Goal: Navigation & Orientation: Find specific page/section

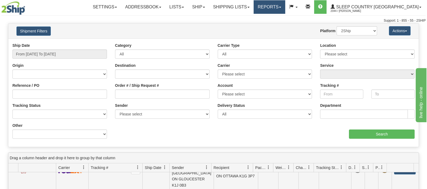
click at [285, 10] on link "Reports" at bounding box center [270, 7] width 32 height 14
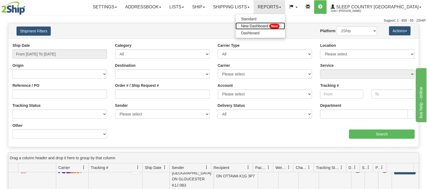
click at [280, 28] on span "New" at bounding box center [274, 26] width 11 height 5
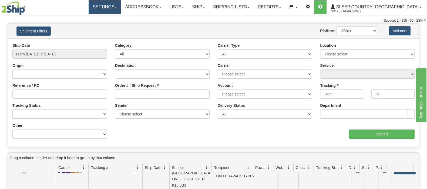
click at [121, 6] on link "Settings" at bounding box center [105, 7] width 32 height 14
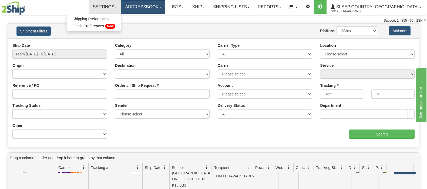
click at [165, 8] on link "Addressbook" at bounding box center [143, 7] width 44 height 14
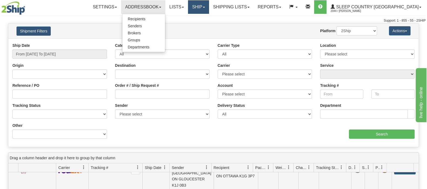
click at [209, 8] on link "Ship" at bounding box center [198, 7] width 21 height 14
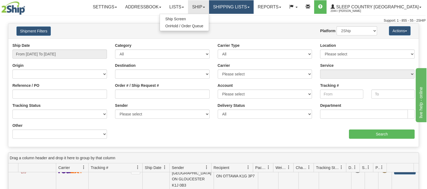
click at [253, 9] on link "Shipping lists" at bounding box center [231, 7] width 45 height 14
